Goal: Task Accomplishment & Management: Use online tool/utility

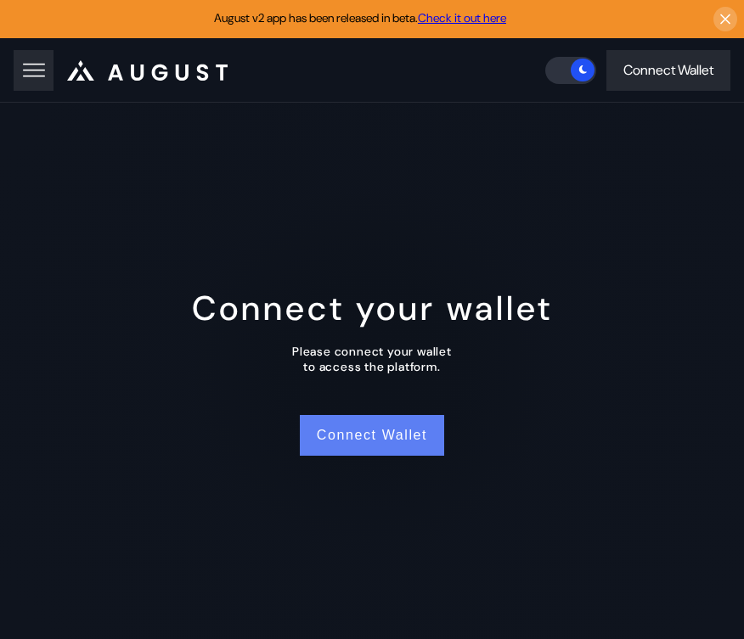
click at [374, 449] on button "Connect Wallet" at bounding box center [372, 435] width 144 height 41
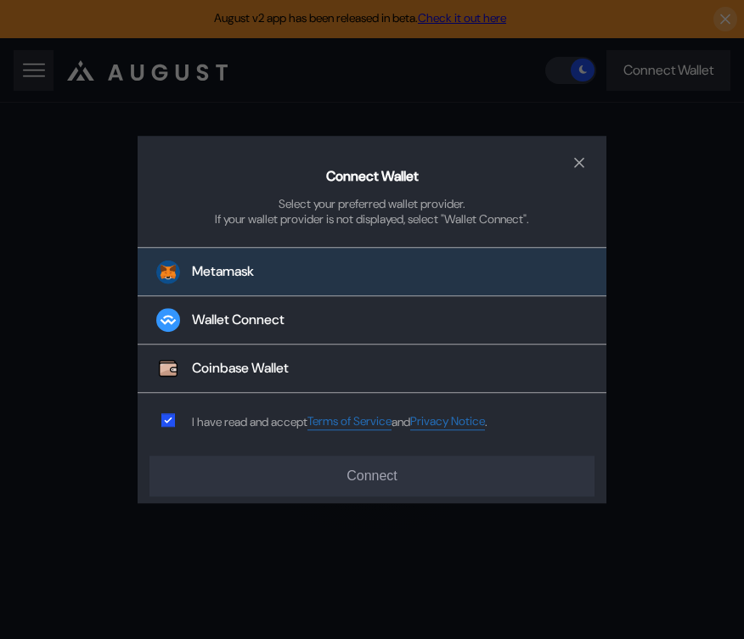
click at [213, 291] on button "Metamask" at bounding box center [372, 272] width 469 height 49
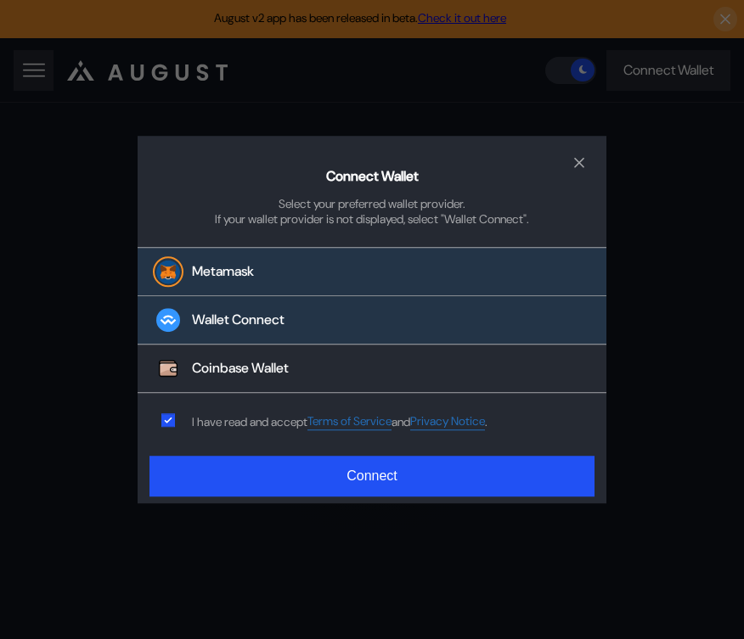
click at [223, 327] on div "Wallet Connect" at bounding box center [238, 321] width 93 height 18
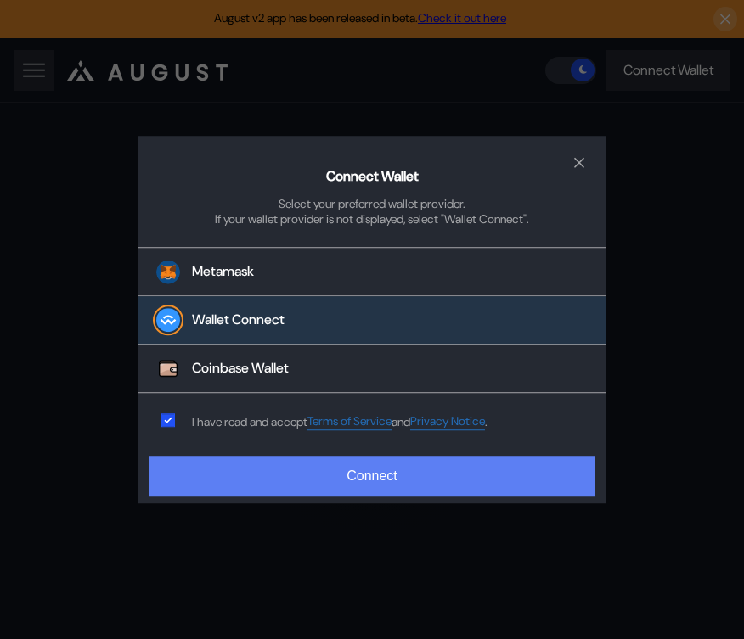
click at [235, 471] on button "Connect" at bounding box center [371, 476] width 445 height 41
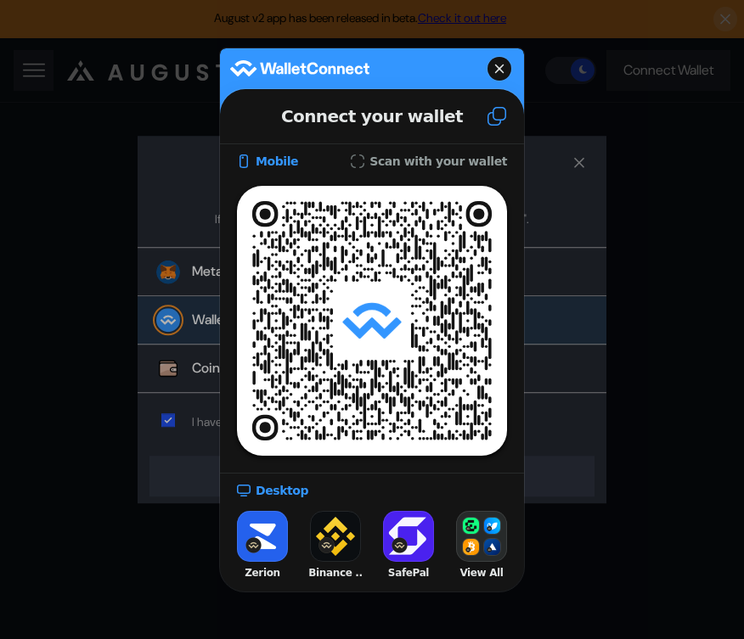
click at [489, 121] on icon at bounding box center [497, 116] width 20 height 20
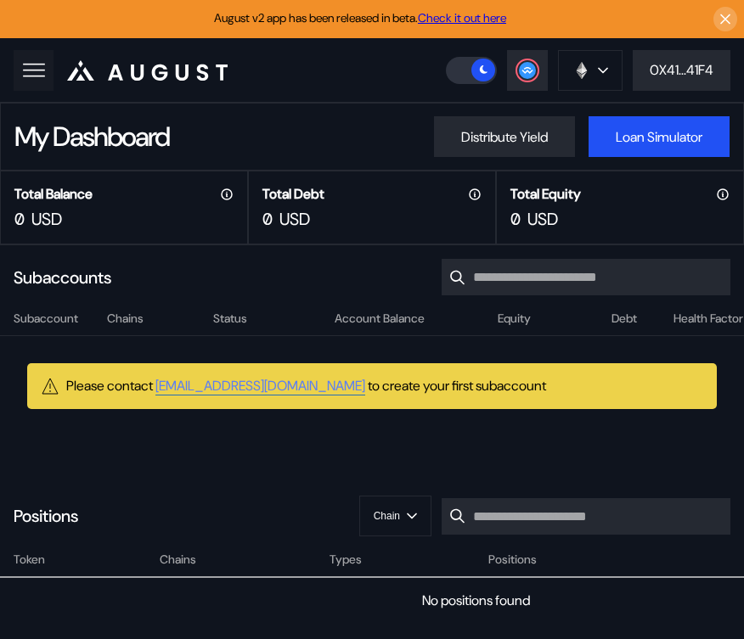
click at [37, 69] on rect at bounding box center [34, 70] width 22 height 2
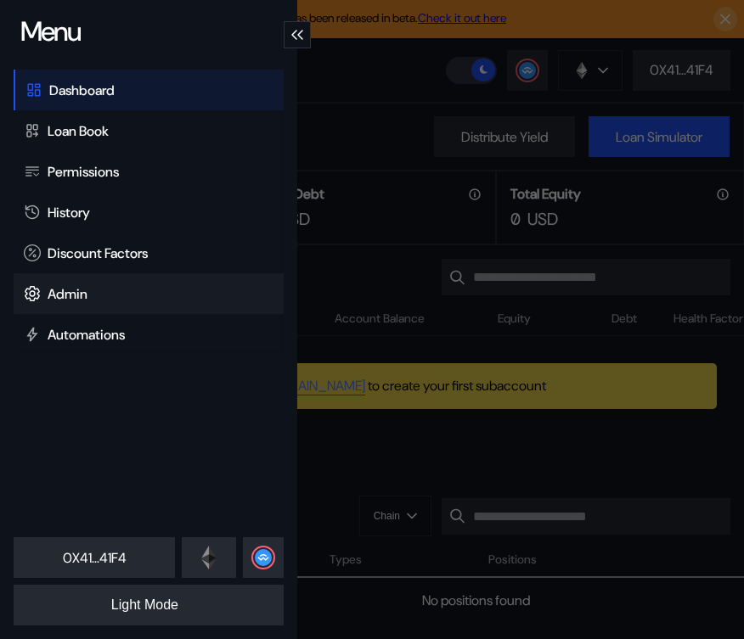
click at [75, 294] on div "Admin" at bounding box center [68, 294] width 40 height 18
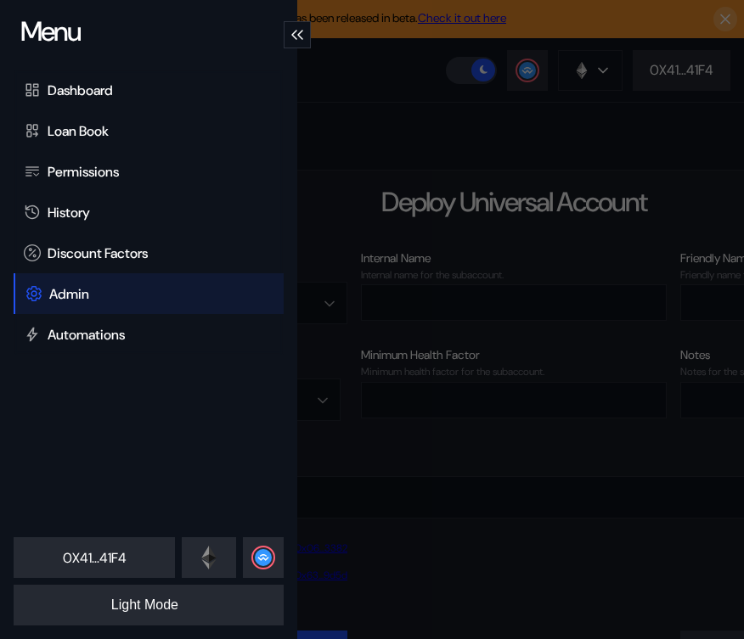
click at [402, 110] on div "Menu Dashboard Loan Book Permissions History Discount Factors Admin Automations…" at bounding box center [372, 319] width 744 height 639
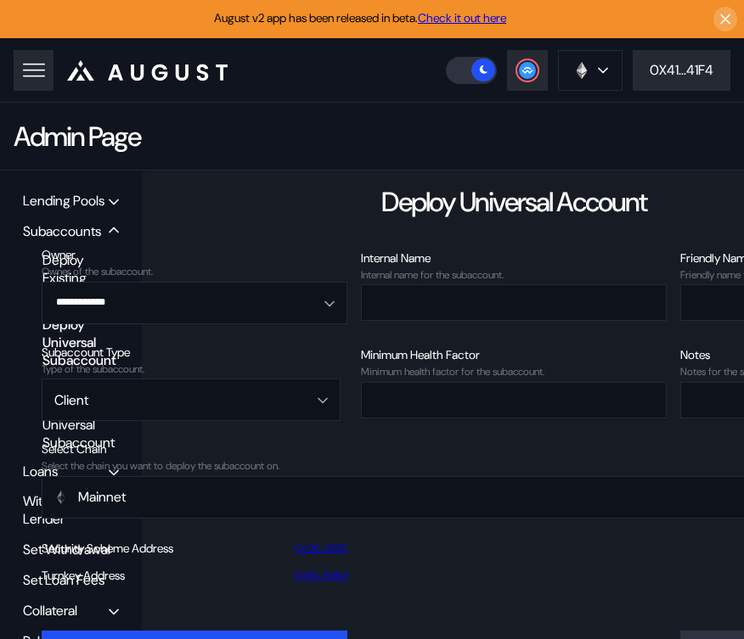
click at [63, 211] on div "Lending Pools" at bounding box center [71, 201] width 108 height 26
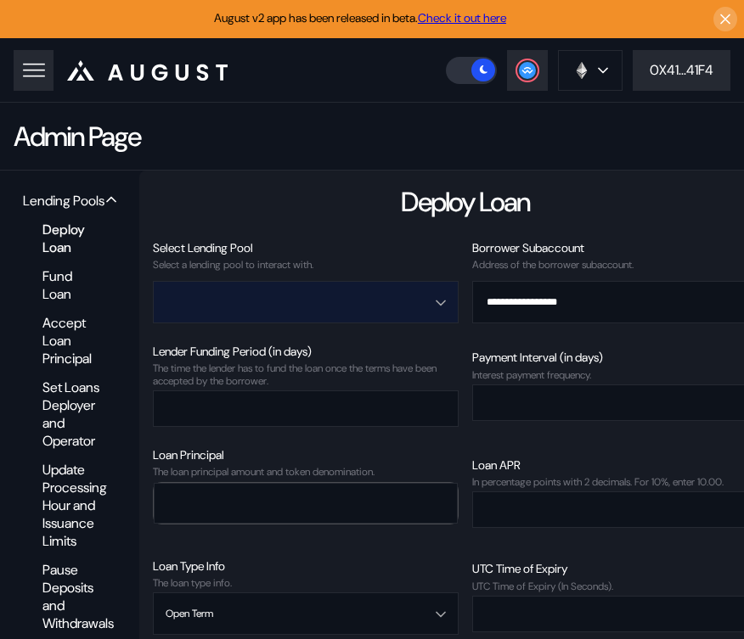
click at [359, 299] on input "Open menu" at bounding box center [297, 302] width 262 height 41
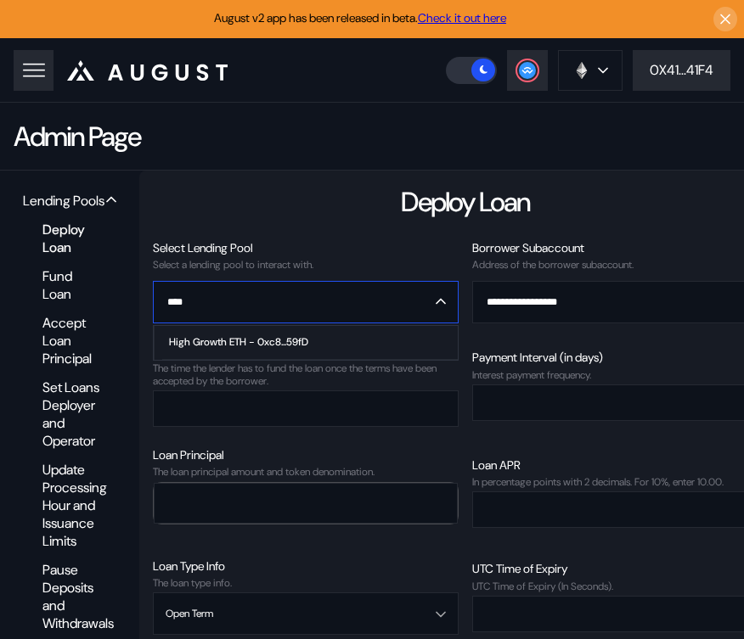
click at [389, 352] on span "High Growth ETH - 0xc8...59fD" at bounding box center [309, 343] width 295 height 34
type input "**********"
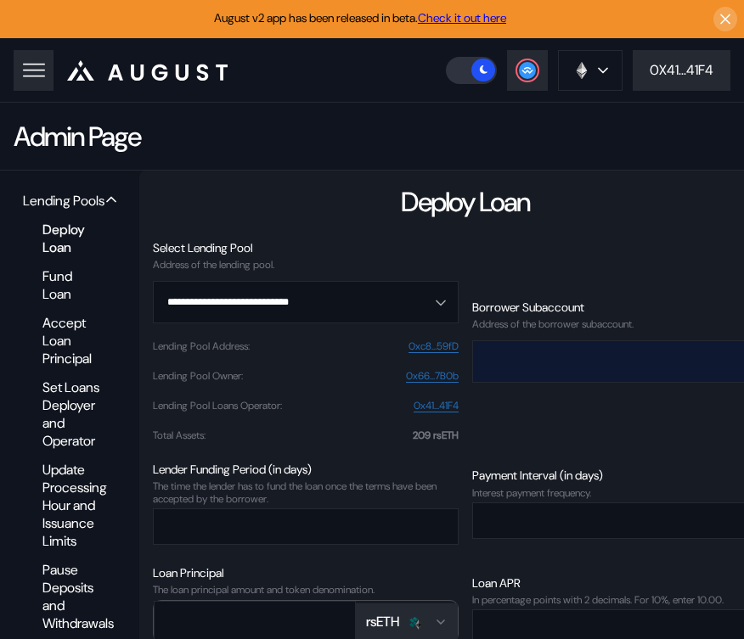
click at [525, 361] on input "Open menu" at bounding box center [616, 361] width 262 height 41
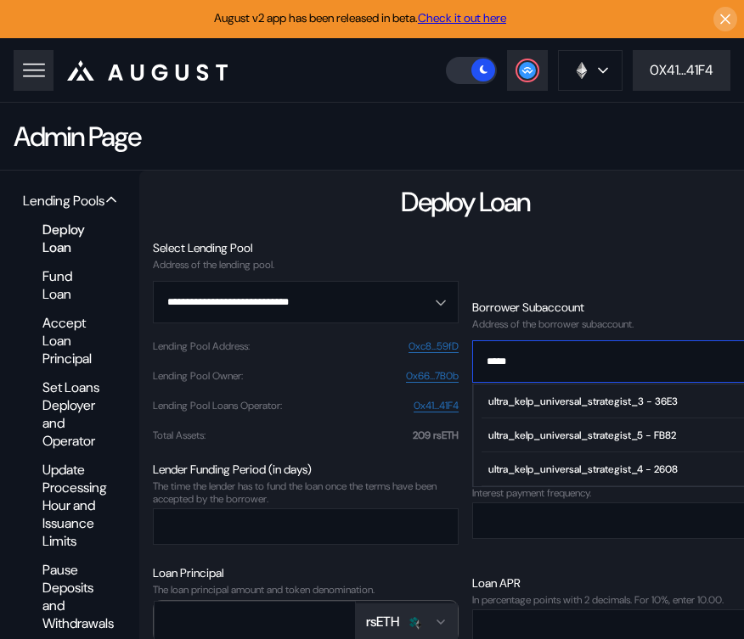
click at [509, 469] on div "ultra_kelp_universal_strategist_4 - 2608" at bounding box center [582, 470] width 189 height 12
type input "**********"
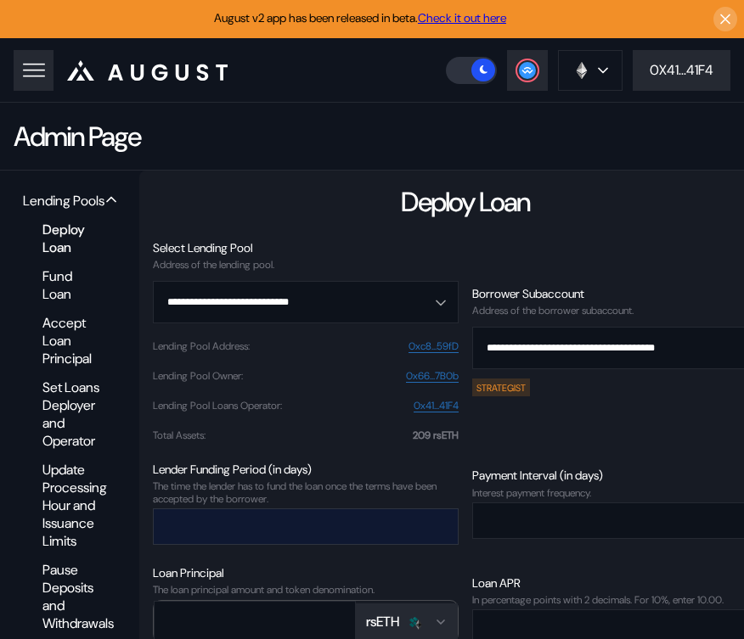
click at [318, 515] on input "number" at bounding box center [293, 526] width 279 height 35
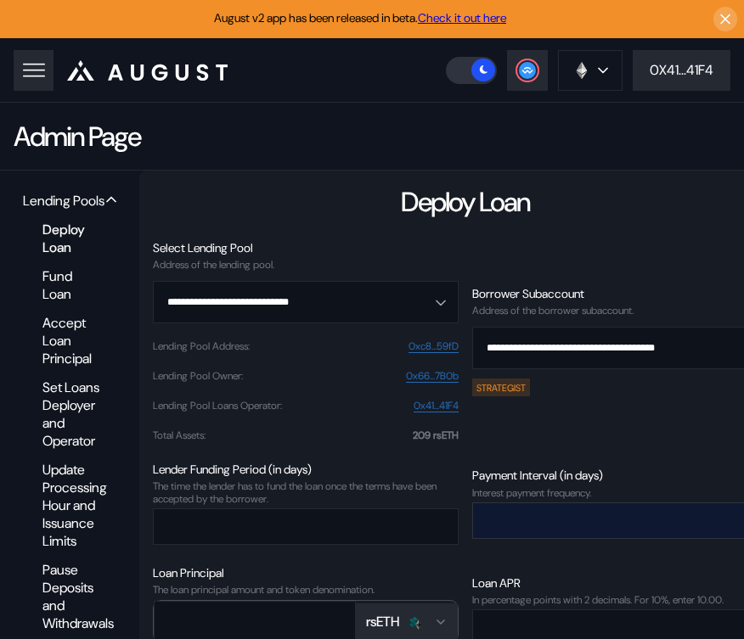
type input "*"
click at [515, 528] on input "number" at bounding box center [612, 521] width 279 height 35
type input "*"
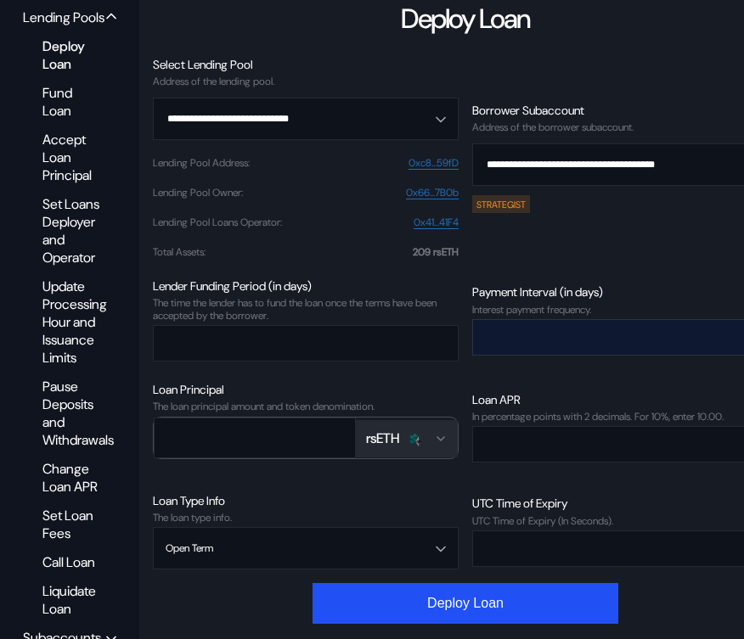
scroll to position [325, 0]
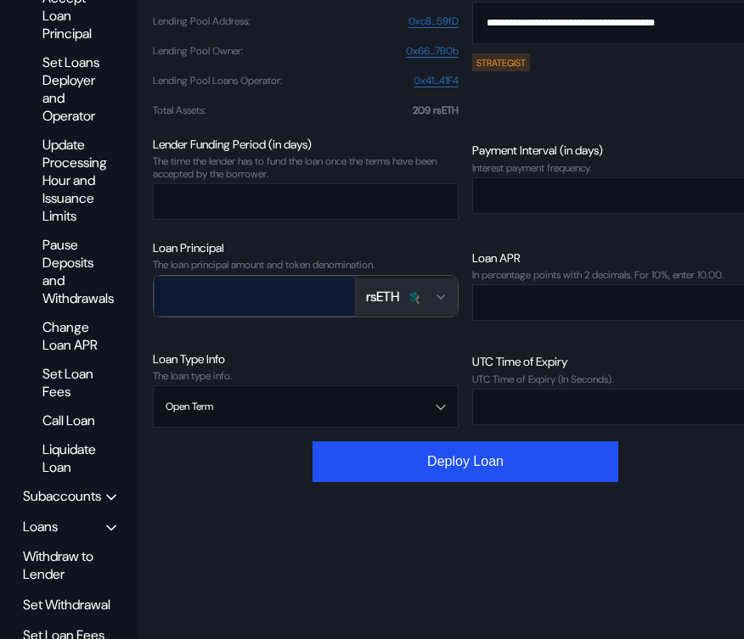
click at [296, 296] on input "number" at bounding box center [243, 296] width 176 height 35
type input "*"
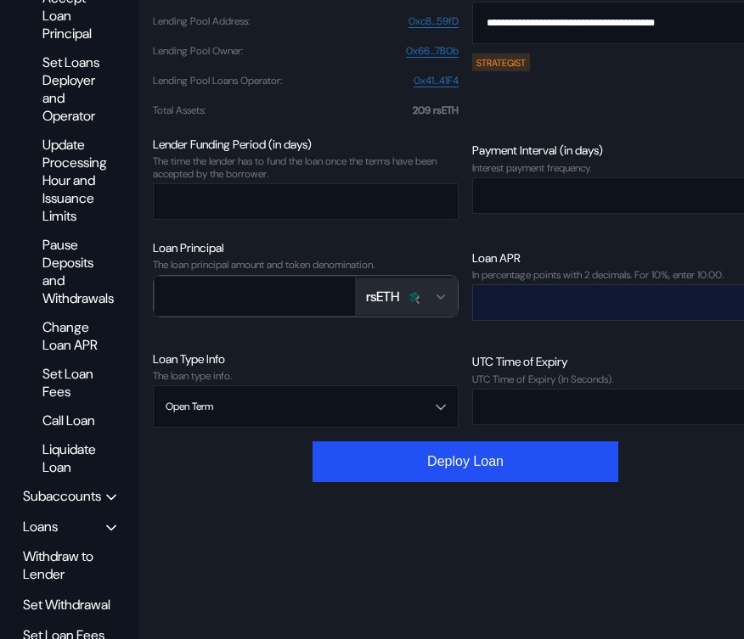
type input "***"
click at [549, 309] on input "number" at bounding box center [612, 302] width 279 height 35
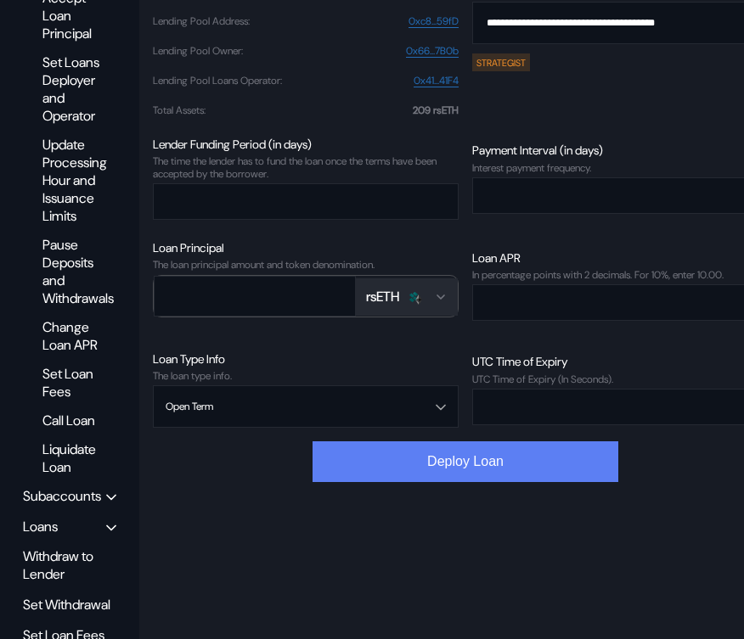
type input "****"
click at [461, 473] on button "Deploy Loan" at bounding box center [465, 462] width 306 height 41
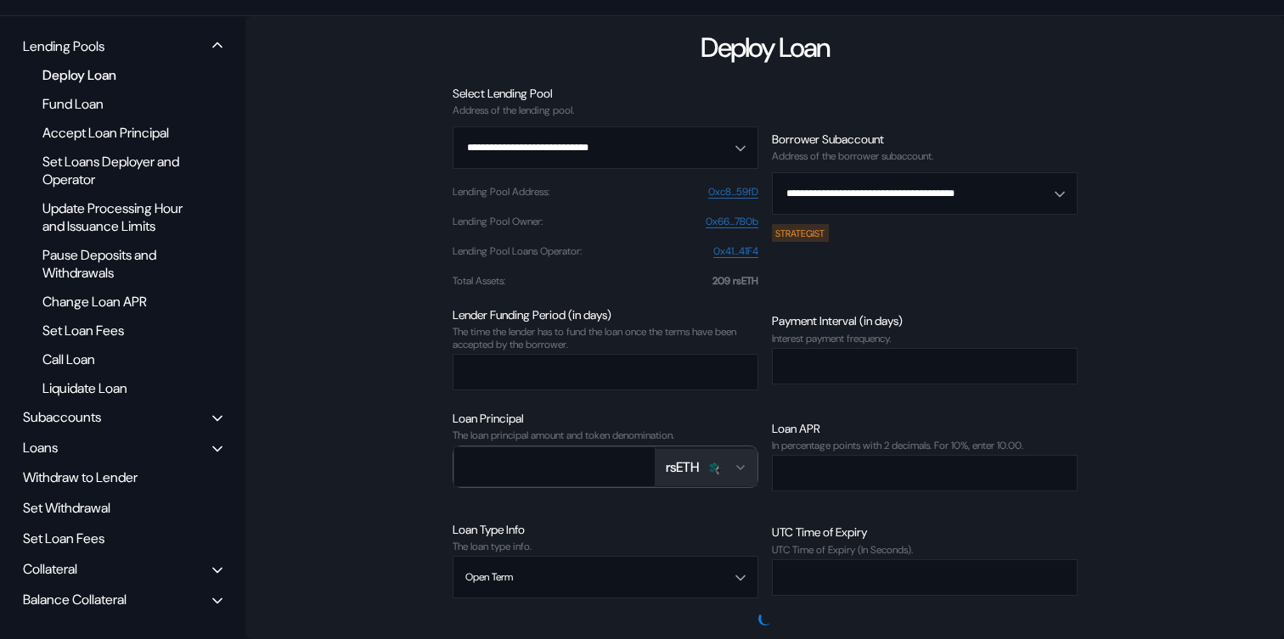
scroll to position [0, 0]
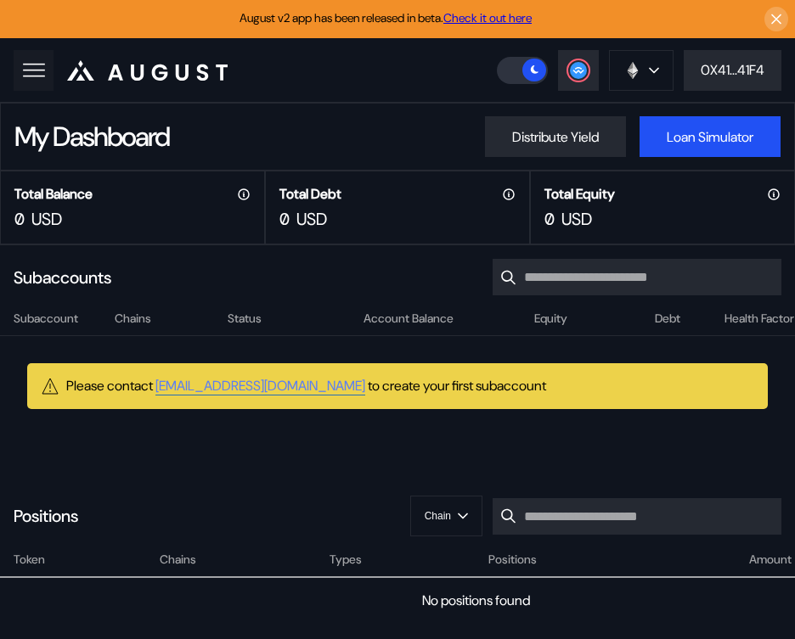
click at [40, 75] on rect at bounding box center [34, 76] width 22 height 2
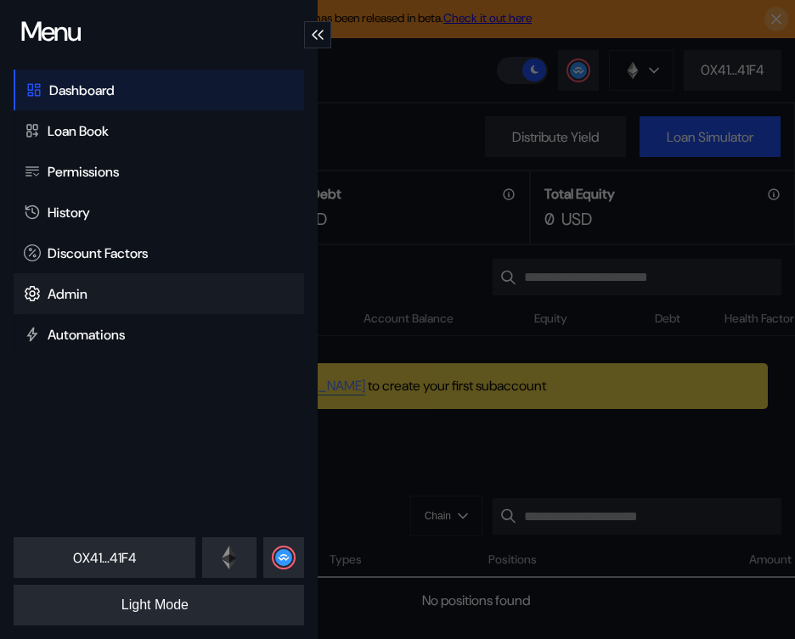
click at [101, 297] on div "Admin" at bounding box center [159, 293] width 290 height 41
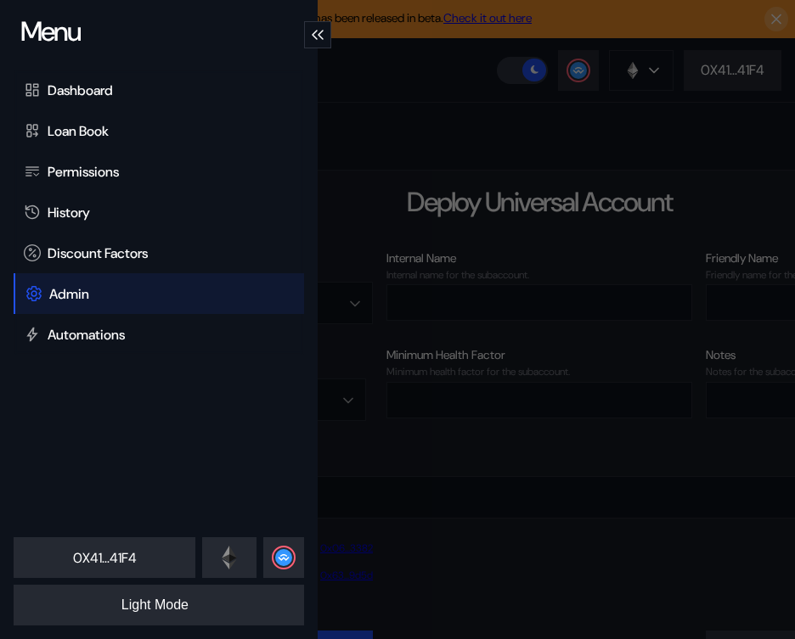
click at [317, 37] on icon "modal" at bounding box center [315, 35] width 6 height 10
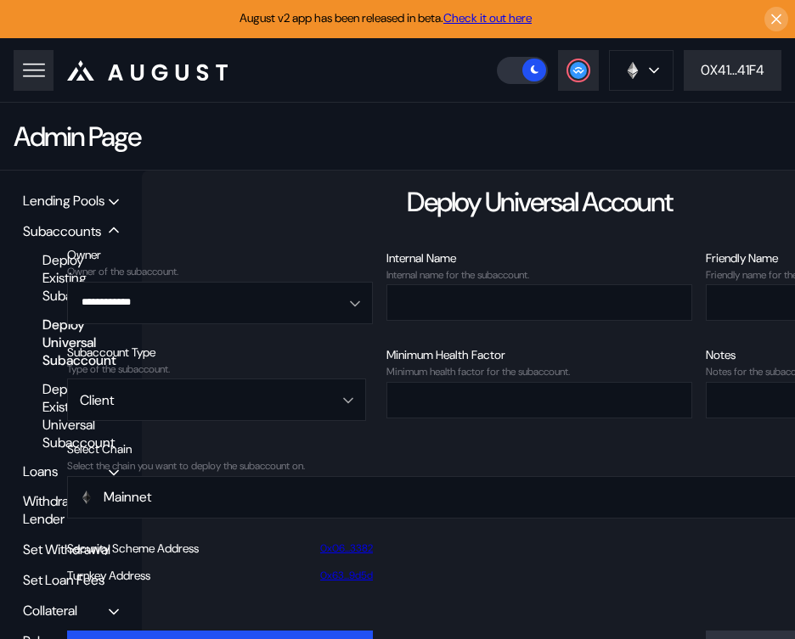
click at [79, 211] on div "Lending Pools" at bounding box center [71, 201] width 108 height 26
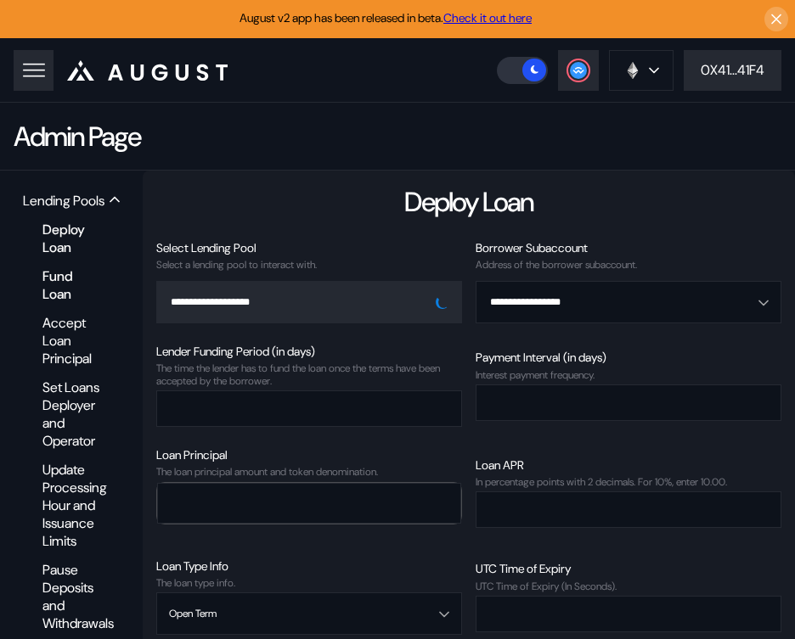
click at [59, 289] on div "Fund Loan" at bounding box center [73, 285] width 78 height 41
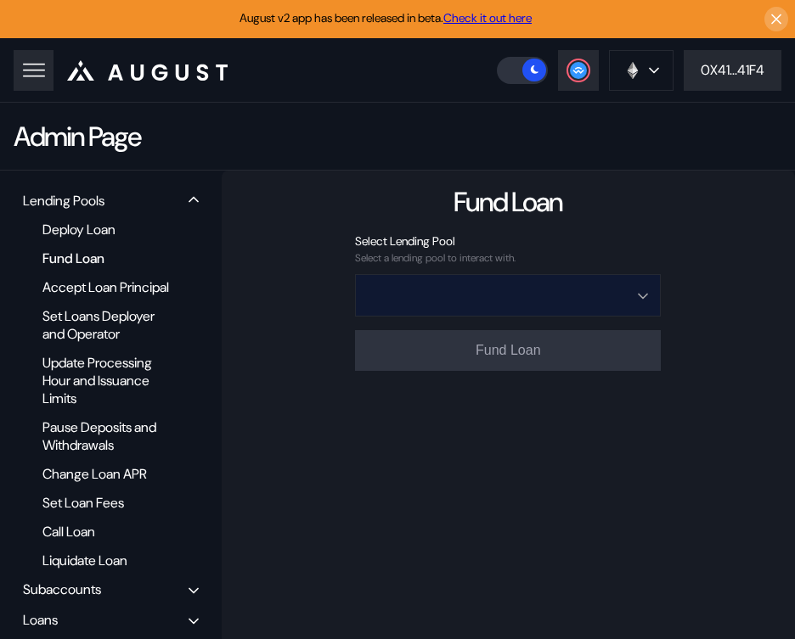
click at [453, 290] on input "Open menu" at bounding box center [499, 295] width 262 height 41
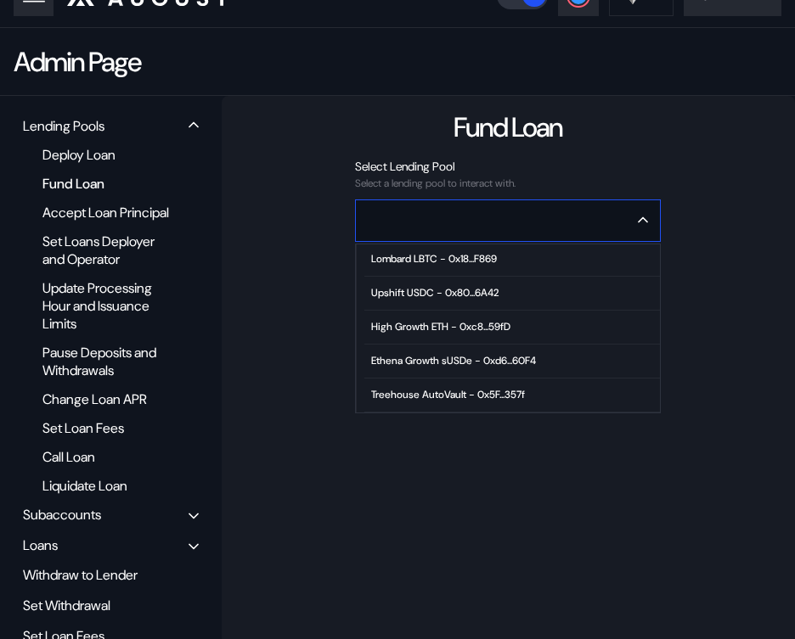
scroll to position [80, 0]
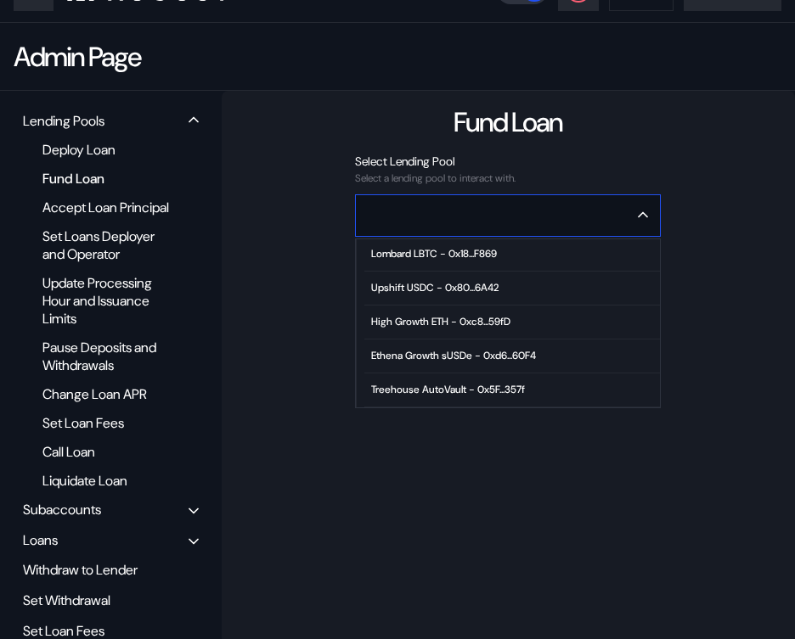
click at [439, 330] on span "High Growth ETH - 0xc8...59fD" at bounding box center [511, 323] width 295 height 34
type input "**********"
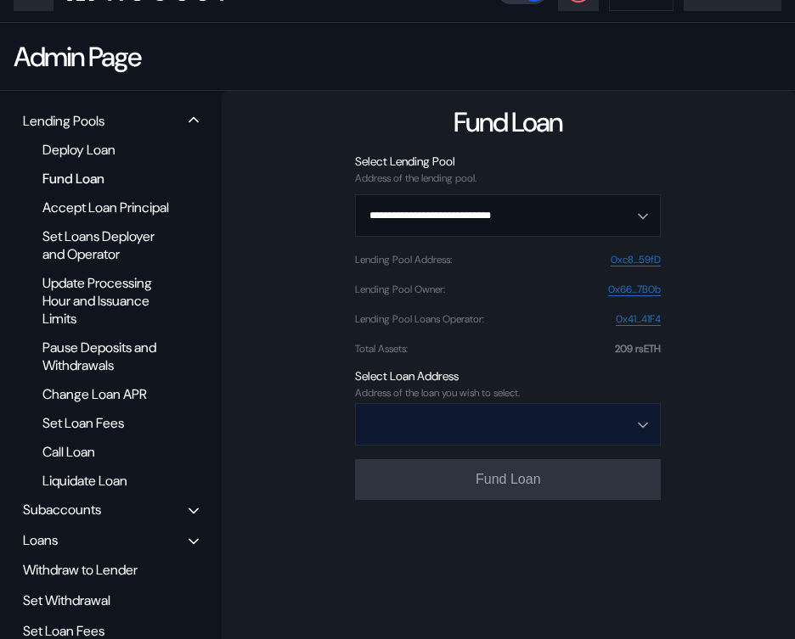
click at [485, 421] on input "Open menu" at bounding box center [499, 424] width 262 height 41
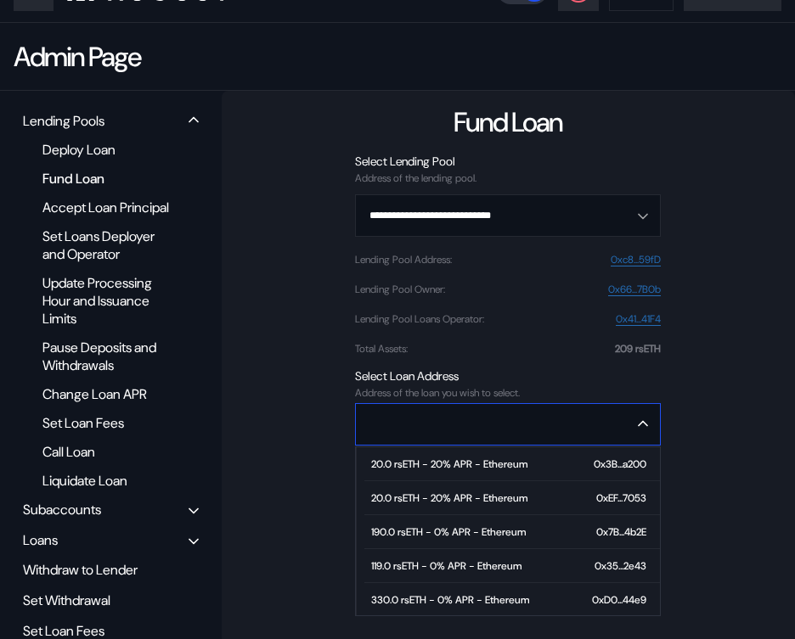
scroll to position [138, 0]
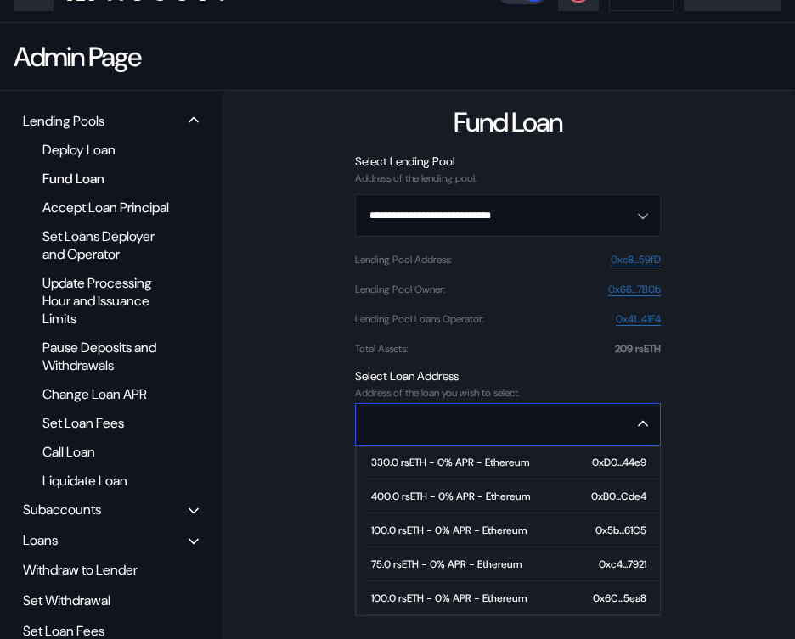
click at [460, 594] on div "100.0 rsETH - 0% APR - Ethereum" at bounding box center [448, 599] width 155 height 12
type input "**********"
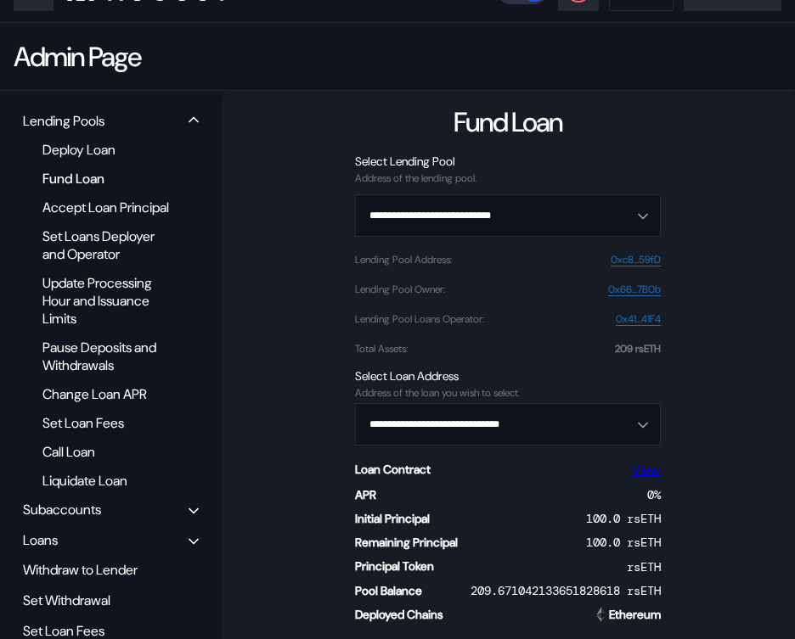
scroll to position [180, 0]
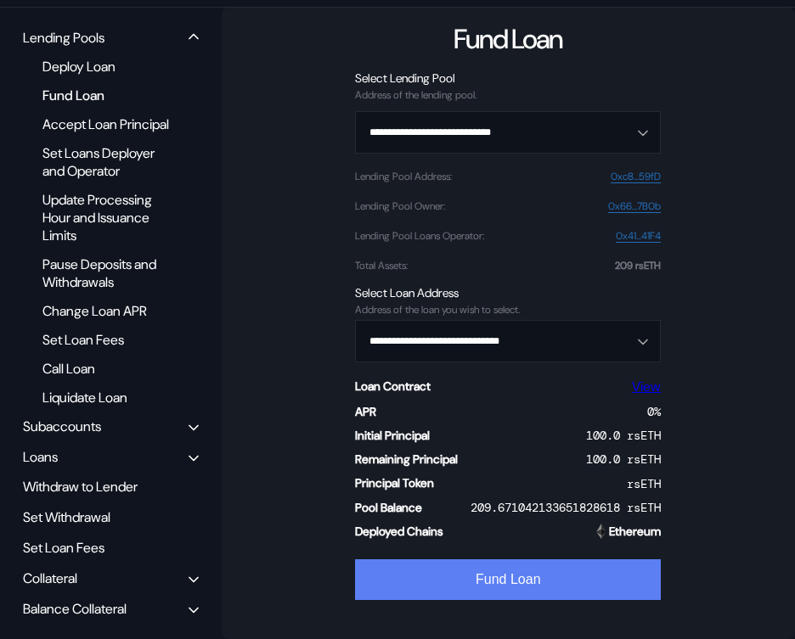
click at [475, 560] on button "Fund Loan" at bounding box center [508, 580] width 306 height 41
